Goal: Find specific page/section: Find specific page/section

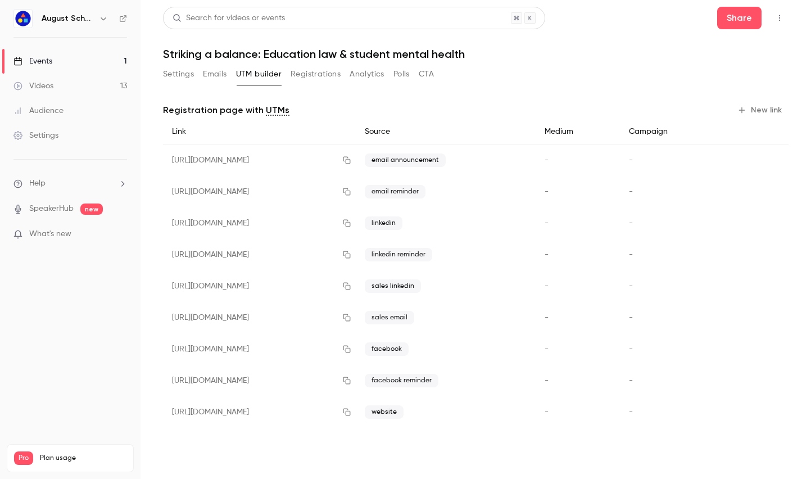
click at [318, 76] on button "Registrations" at bounding box center [315, 74] width 50 height 18
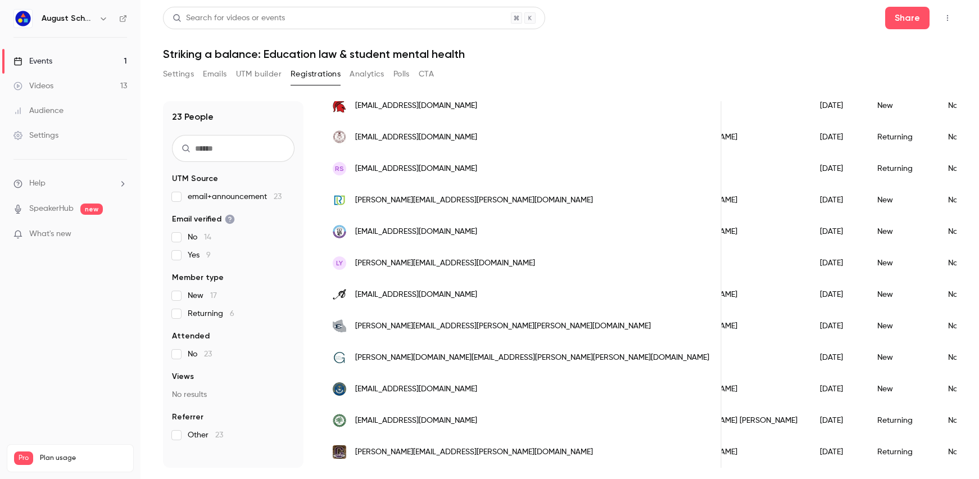
scroll to position [0, 197]
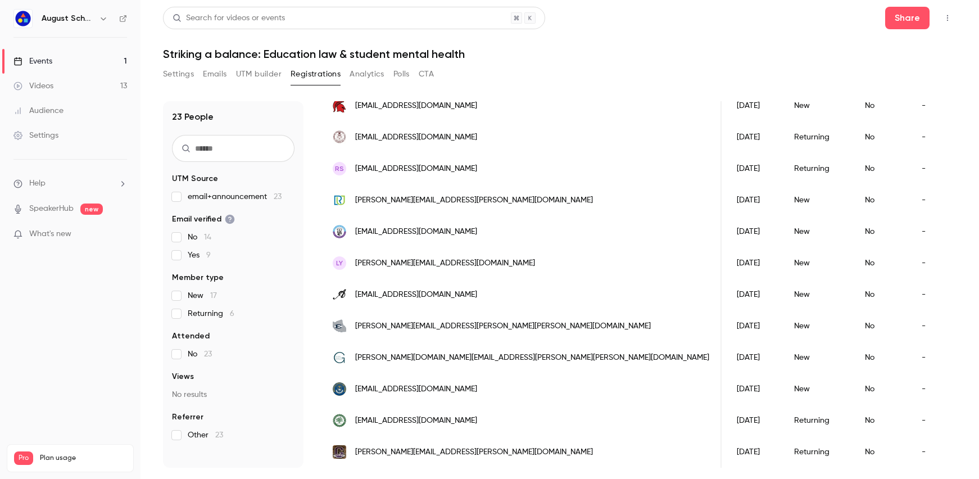
drag, startPoint x: 683, startPoint y: 472, endPoint x: 750, endPoint y: 471, distance: 66.9
click at [750, 471] on main "Search for videos or events Share Striking a balance: Education law & student m…" at bounding box center [559, 239] width 838 height 479
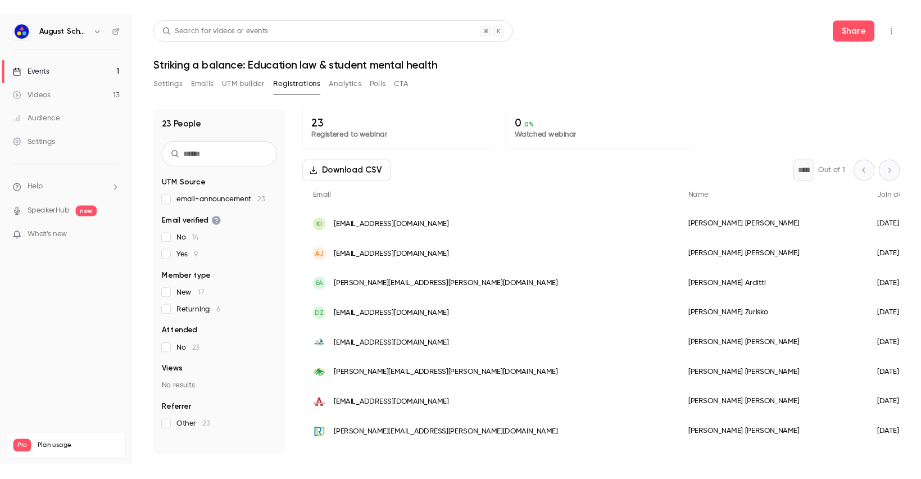
scroll to position [0, 0]
